Goal: Transaction & Acquisition: Download file/media

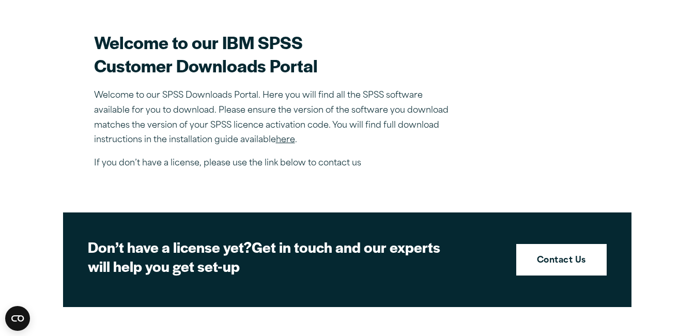
scroll to position [398, 0]
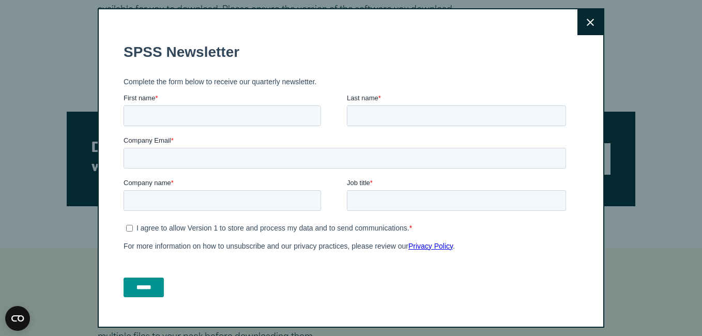
drag, startPoint x: 695, startPoint y: 101, endPoint x: 699, endPoint y: 131, distance: 29.8
click at [587, 20] on icon at bounding box center [590, 23] width 7 height 8
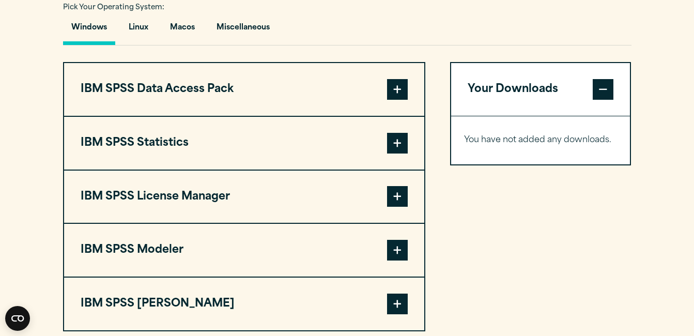
scroll to position [772, 0]
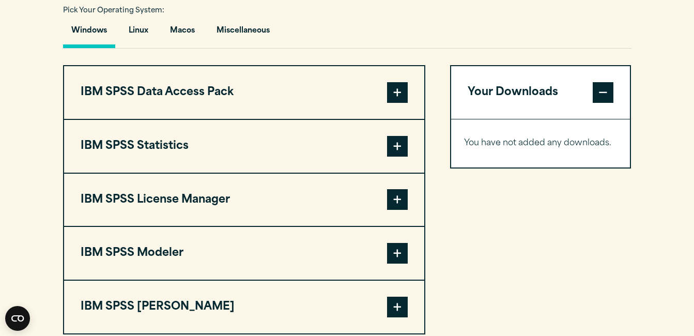
click at [399, 145] on span at bounding box center [397, 146] width 21 height 21
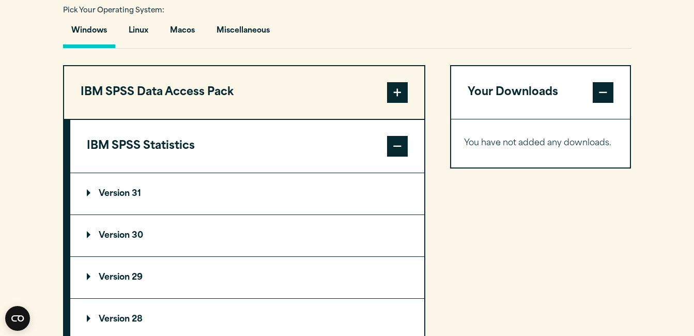
click at [135, 239] on p "Version 30" at bounding box center [115, 236] width 56 height 8
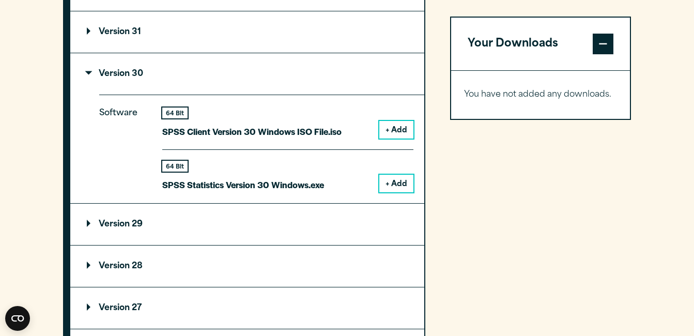
scroll to position [938, 0]
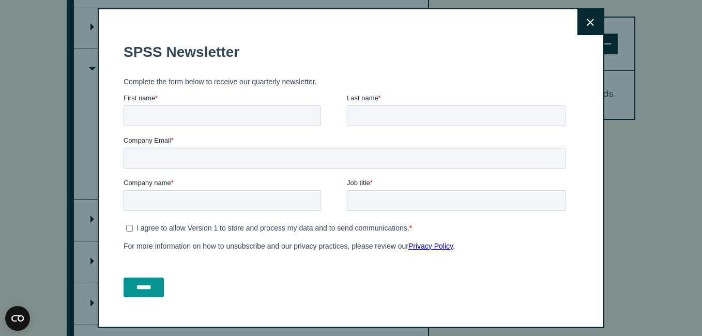
click at [587, 26] on icon at bounding box center [590, 23] width 7 height 8
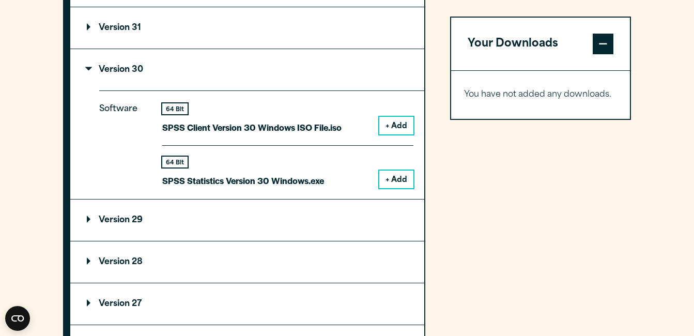
click at [397, 127] on button "+ Add" at bounding box center [396, 126] width 34 height 18
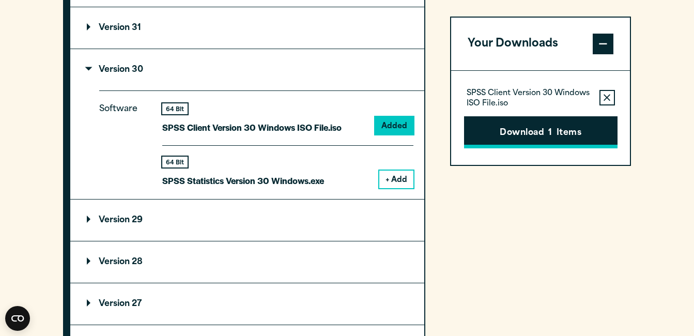
click at [510, 129] on button "Download 1 Items" at bounding box center [541, 132] width 154 height 32
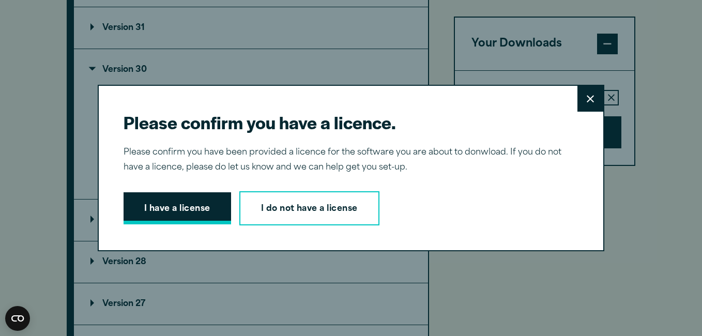
click at [177, 211] on button "I have a license" at bounding box center [178, 208] width 108 height 32
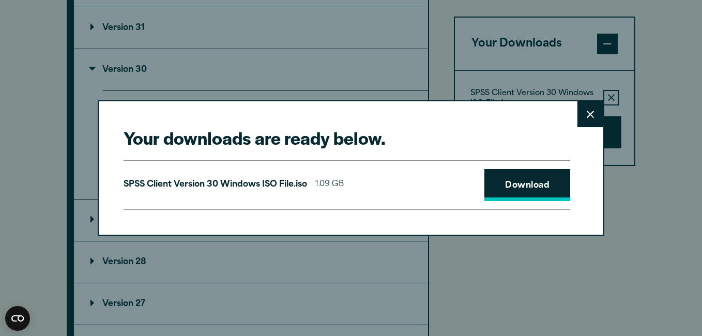
click at [526, 182] on link "Download" at bounding box center [527, 185] width 86 height 32
click at [589, 111] on icon at bounding box center [590, 115] width 7 height 8
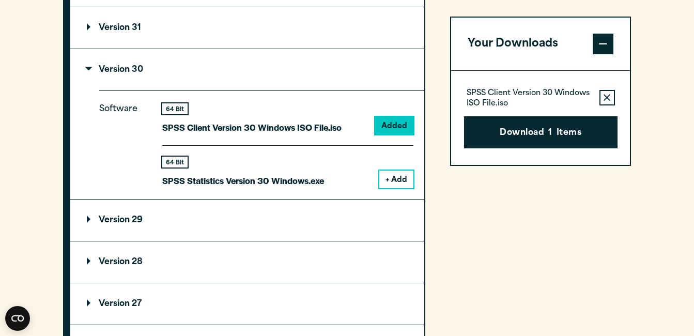
click at [397, 177] on button "+ Add" at bounding box center [396, 180] width 34 height 18
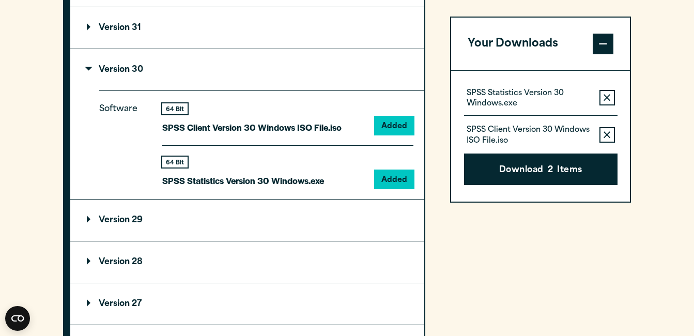
click at [607, 138] on icon "button" at bounding box center [607, 134] width 7 height 7
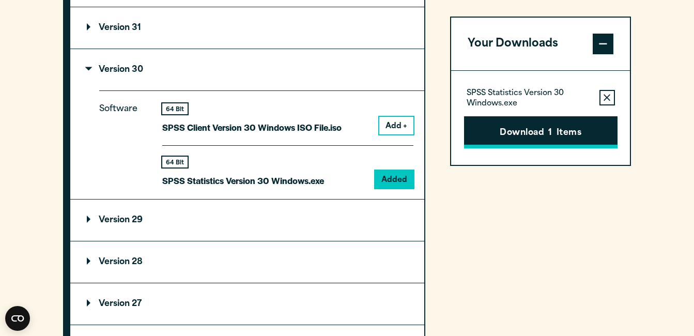
click at [537, 130] on button "Download 1 Items" at bounding box center [541, 132] width 154 height 32
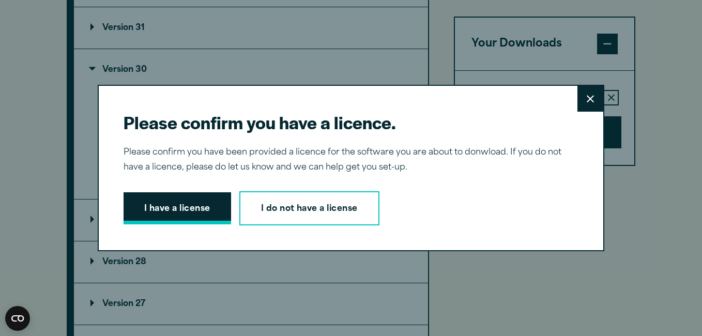
click at [184, 209] on button "I have a license" at bounding box center [178, 208] width 108 height 32
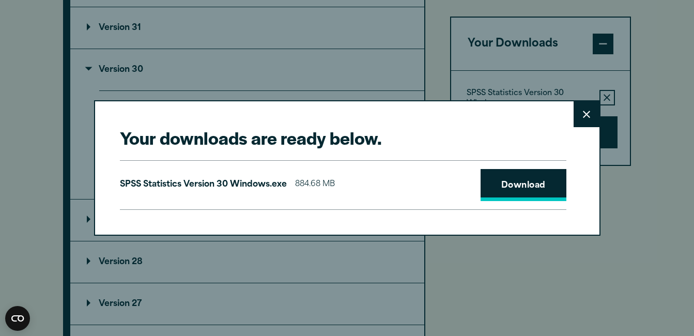
click at [514, 176] on link "Download" at bounding box center [524, 185] width 86 height 32
click at [592, 116] on button "Close" at bounding box center [587, 114] width 26 height 26
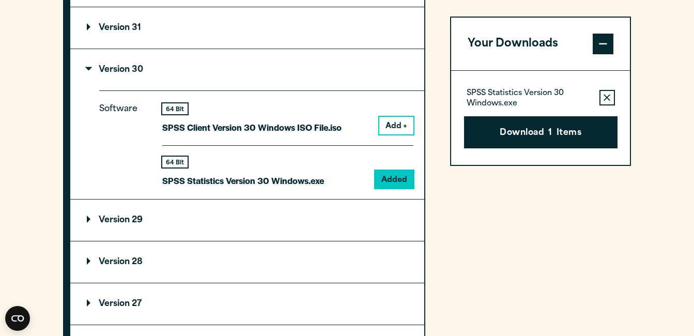
click at [655, 70] on section "Select your software downloads Use the table below to find and navigate to your…" at bounding box center [347, 134] width 694 height 855
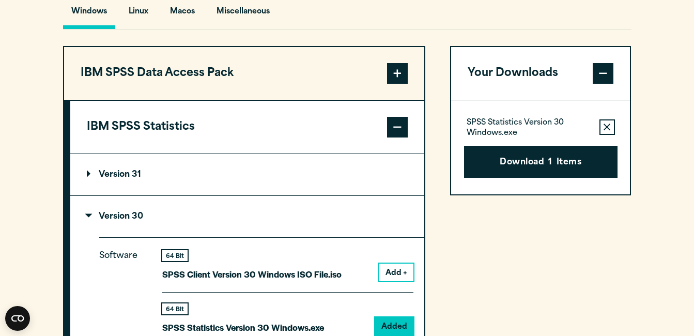
scroll to position [803, 0]
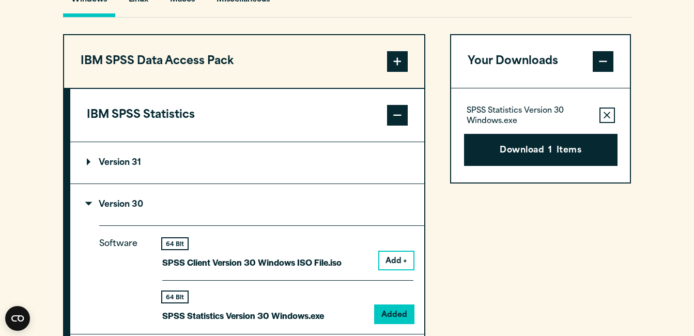
click at [607, 116] on icon "button" at bounding box center [607, 115] width 7 height 7
